Goal: Manage account settings

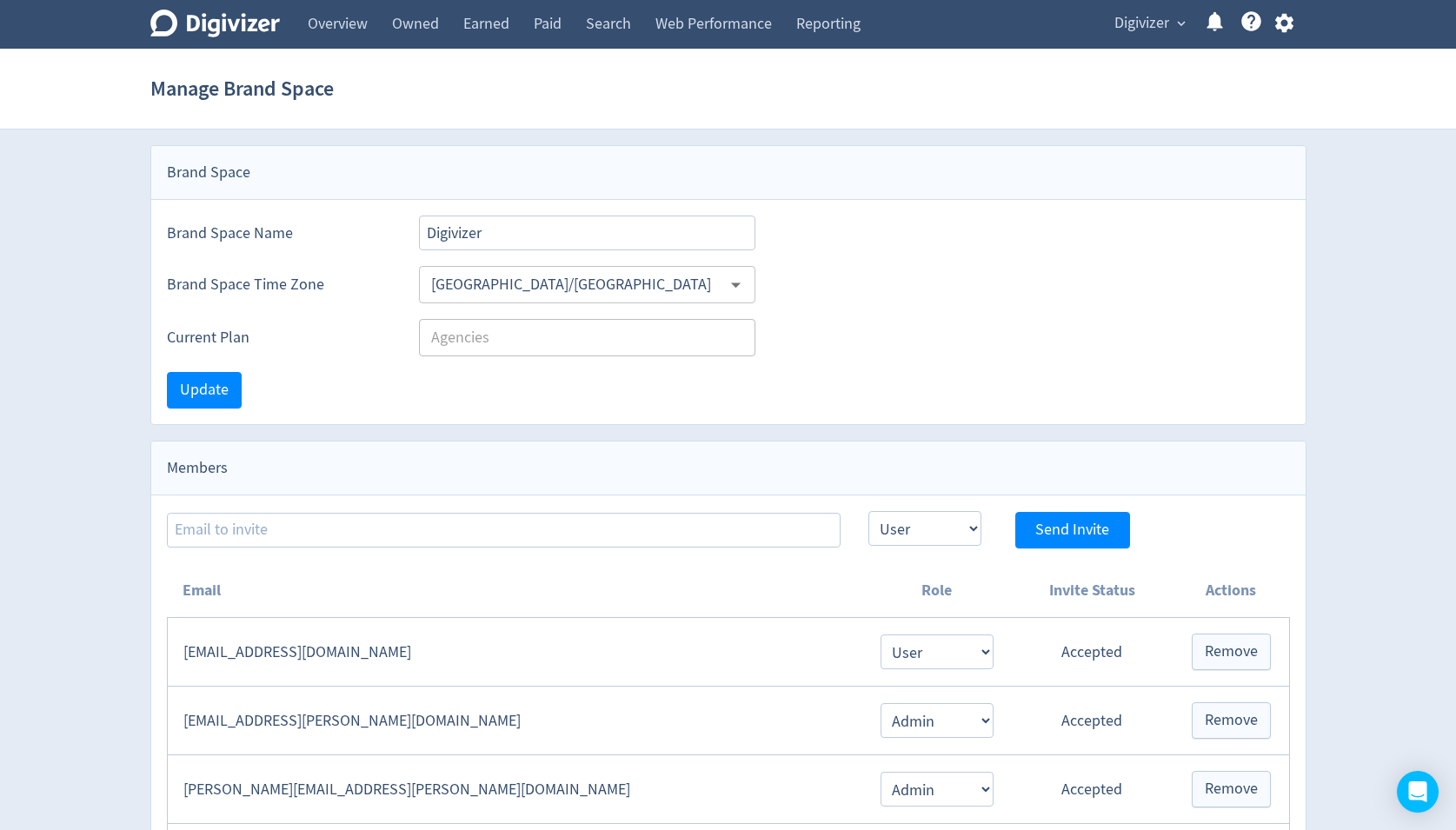
select select "USER"
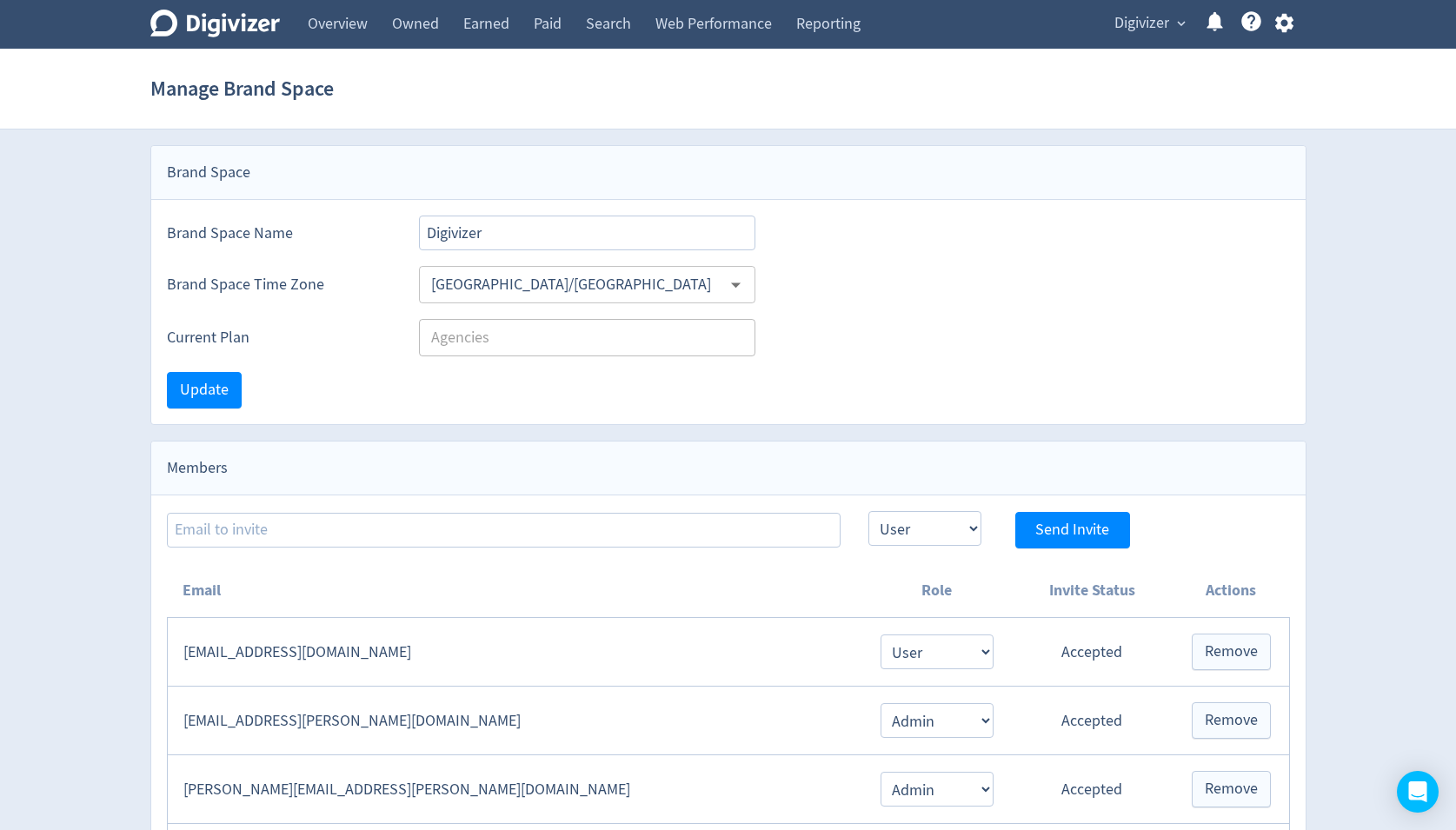
select select "USER"
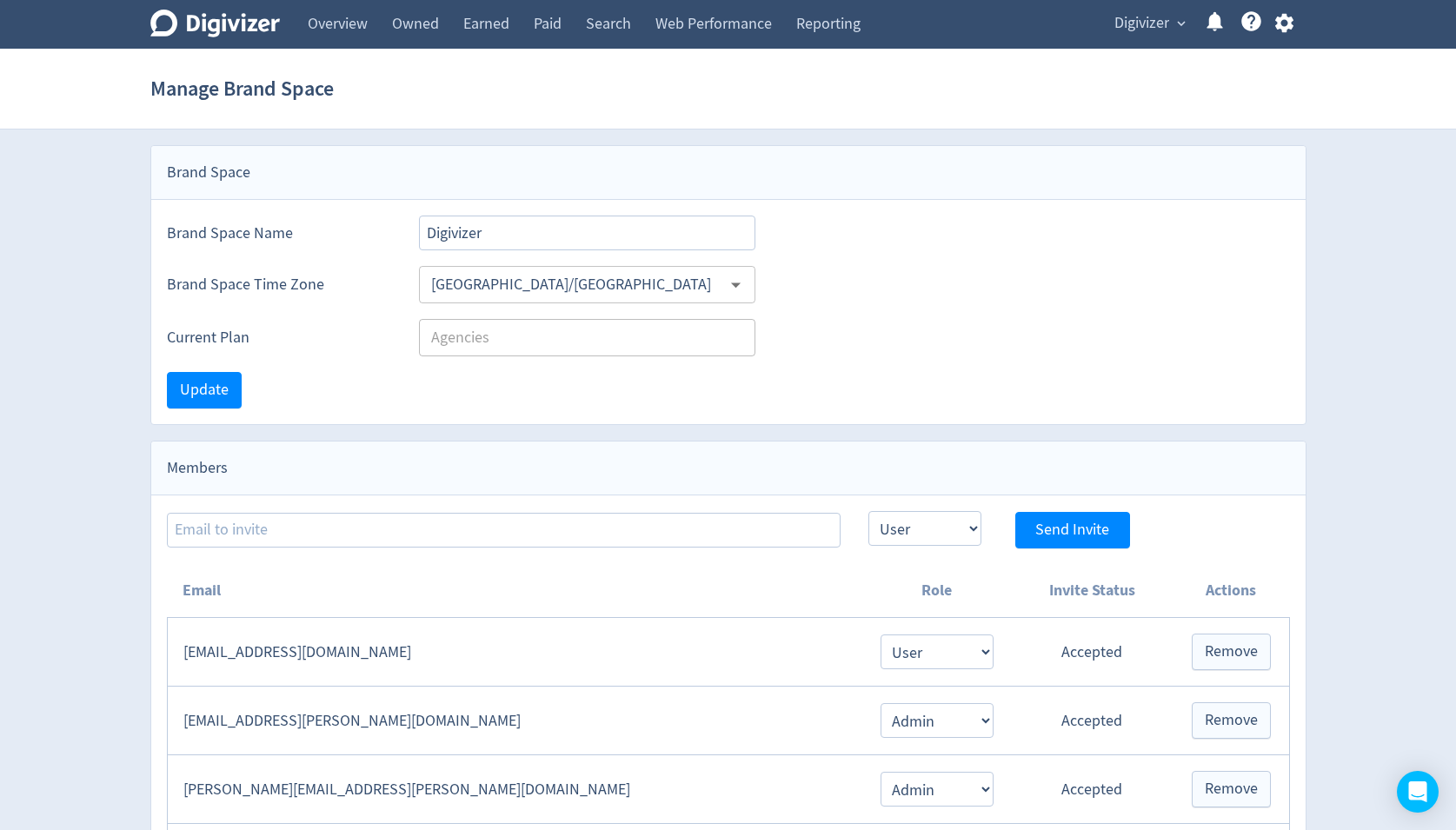
select select "USER"
click at [323, 21] on link "Overview" at bounding box center [337, 24] width 84 height 49
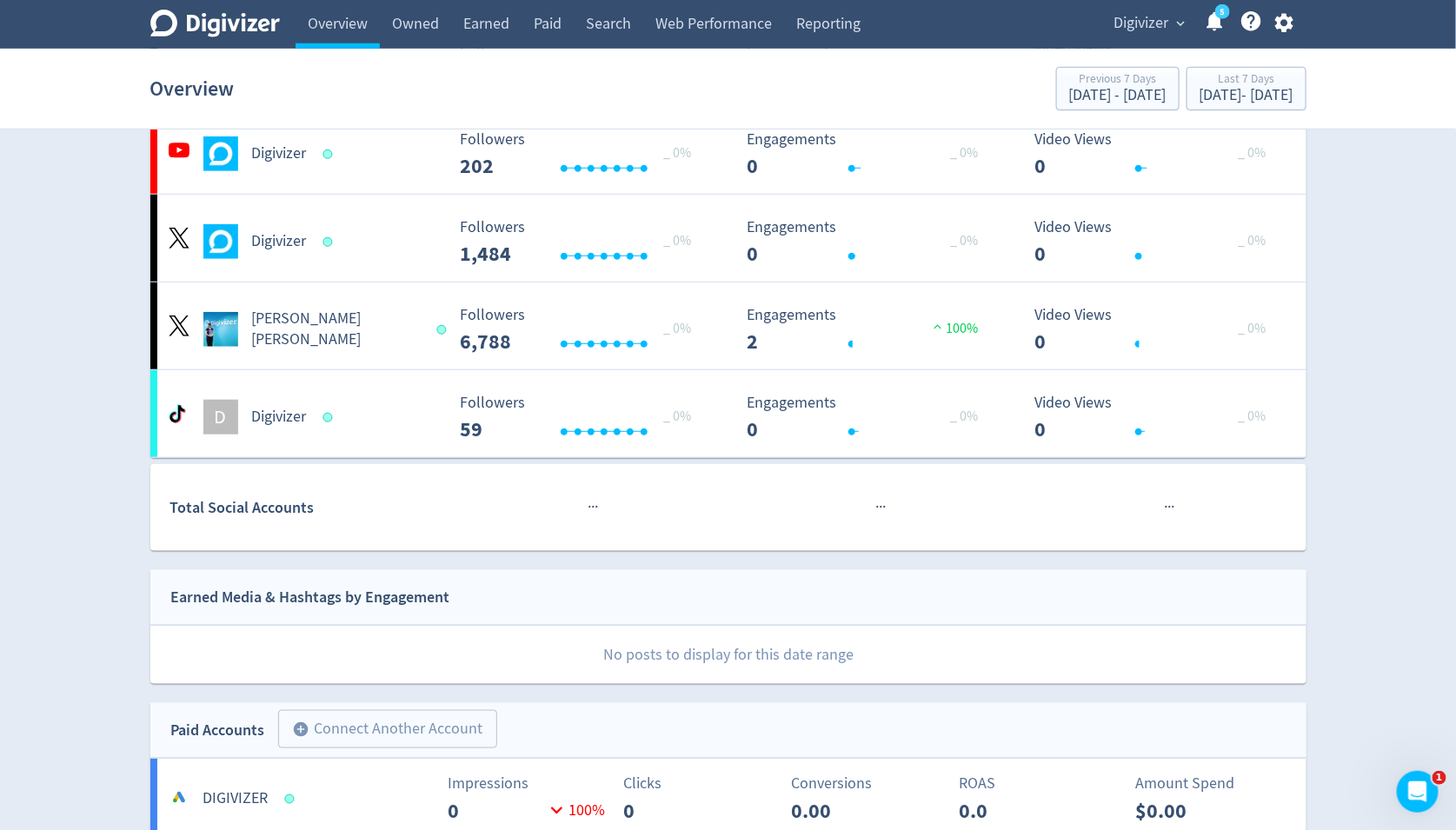
scroll to position [2068, 0]
